Goal: Task Accomplishment & Management: Manage account settings

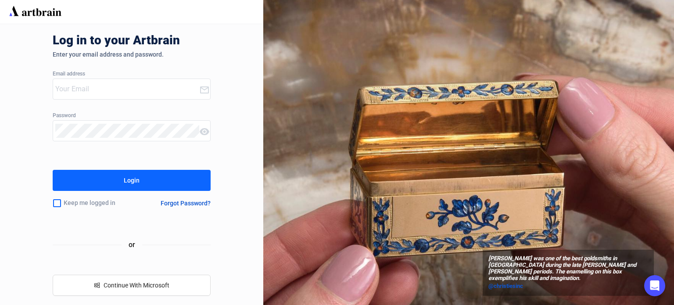
type input "[EMAIL_ADDRESS][PERSON_NAME][DOMAIN_NAME]"
click at [151, 186] on button "Login" at bounding box center [132, 180] width 158 height 21
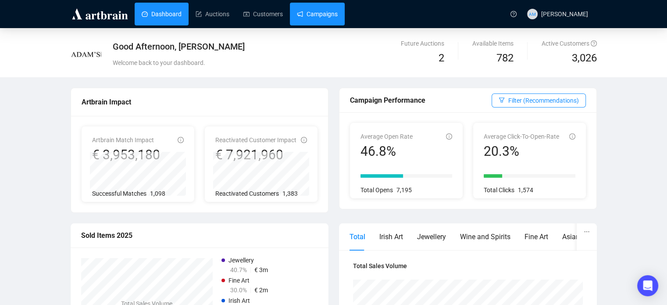
click at [323, 14] on link "Campaigns" at bounding box center [317, 14] width 41 height 23
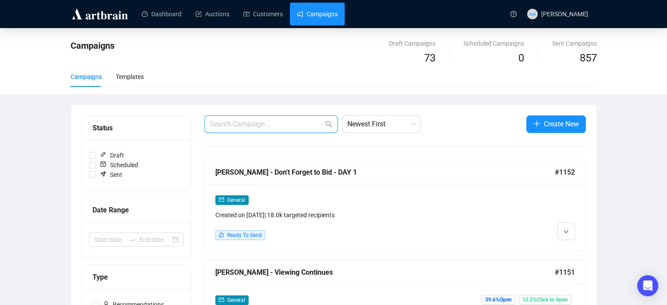
click at [236, 123] on input "text" at bounding box center [267, 124] width 114 height 11
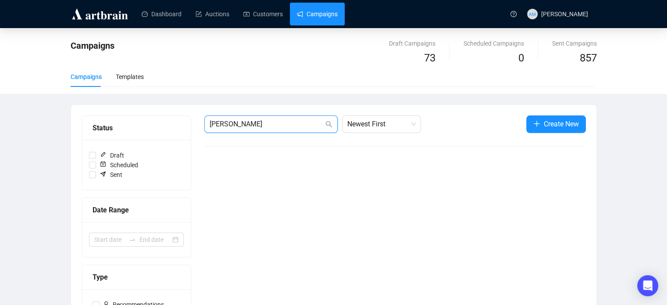
type input "[PERSON_NAME]"
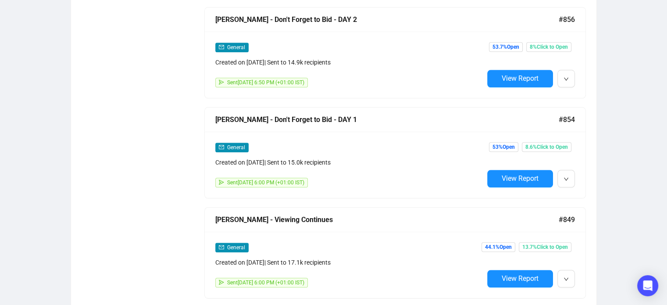
scroll to position [952, 0]
click at [567, 177] on icon "down" at bounding box center [566, 179] width 5 height 5
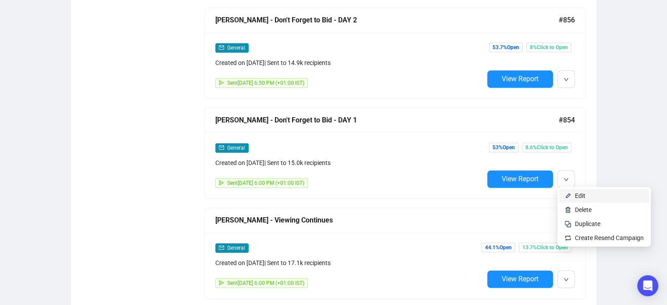
click at [568, 191] on li "Edit" at bounding box center [604, 196] width 90 height 14
